Goal: Transaction & Acquisition: Purchase product/service

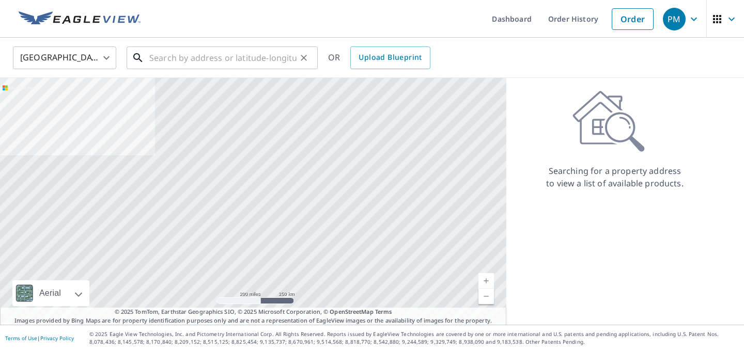
click at [173, 58] on input "text" at bounding box center [222, 57] width 147 height 29
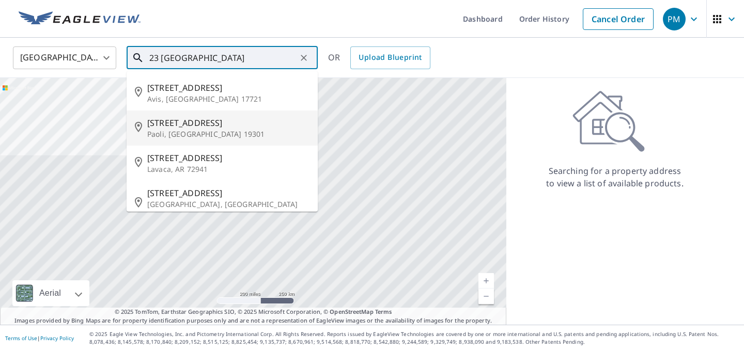
click at [180, 138] on p "Paoli, [GEOGRAPHIC_DATA] 19301" at bounding box center [228, 134] width 162 height 10
type input "[STREET_ADDRESS]"
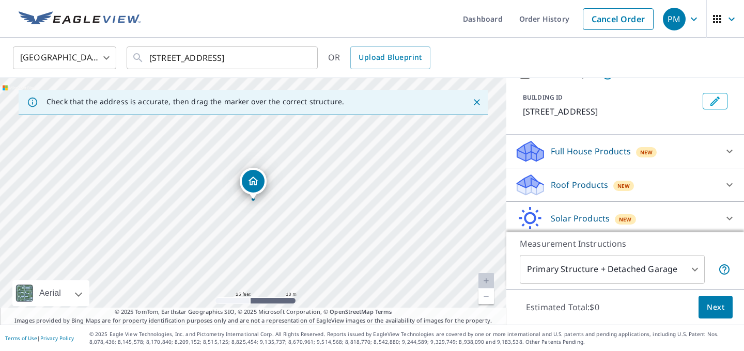
scroll to position [87, 0]
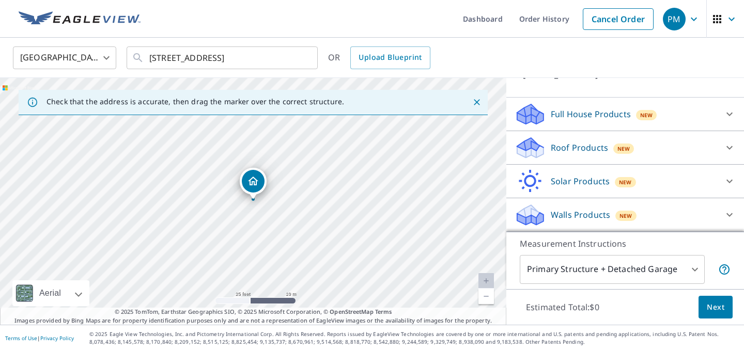
click at [572, 149] on p "Roof Products" at bounding box center [579, 148] width 57 height 12
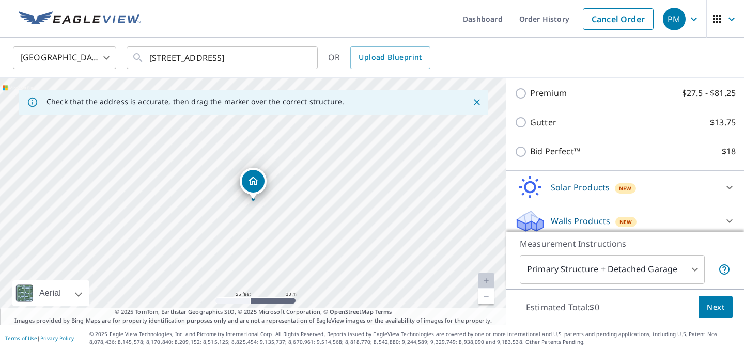
scroll to position [170, 0]
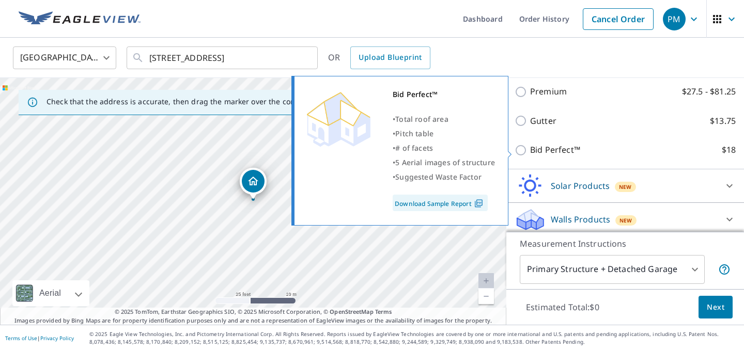
click at [561, 153] on p "Bid Perfect™" at bounding box center [555, 150] width 50 height 13
click at [530, 153] on input "Bid Perfect™ $18" at bounding box center [522, 150] width 15 height 12
checkbox input "true"
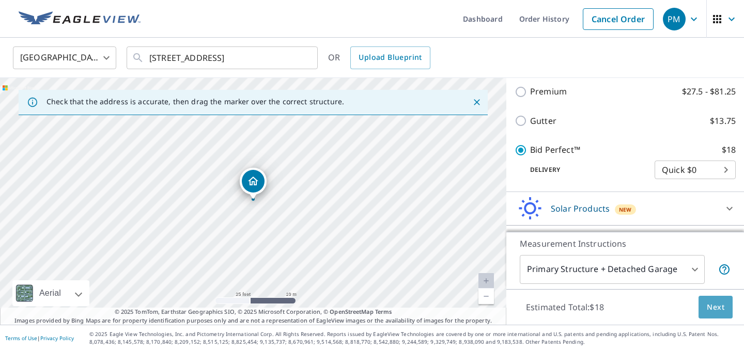
click at [715, 311] on span "Next" at bounding box center [716, 307] width 18 height 13
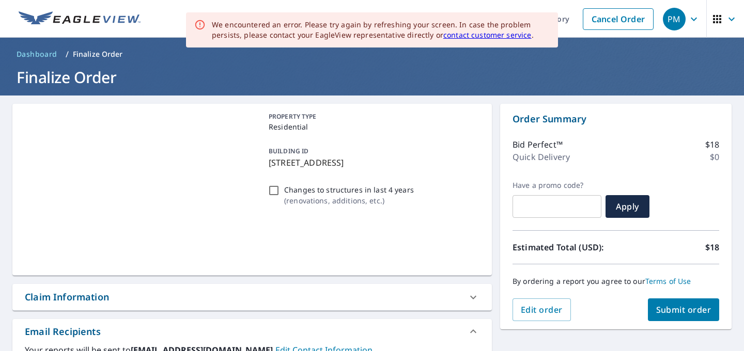
click at [715, 311] on button "Submit order" at bounding box center [684, 310] width 72 height 23
